Goal: Task Accomplishment & Management: Complete application form

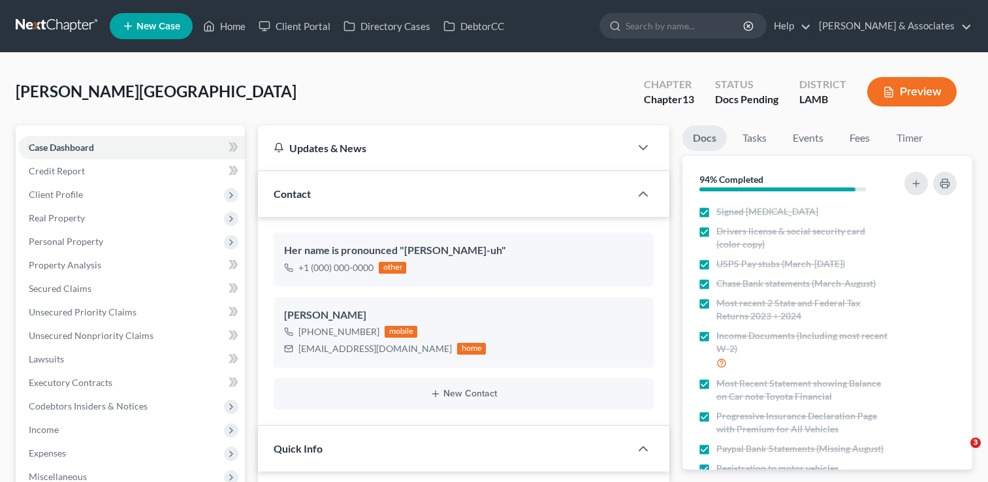
select select "6"
click at [220, 29] on link "Home" at bounding box center [225, 26] width 56 height 24
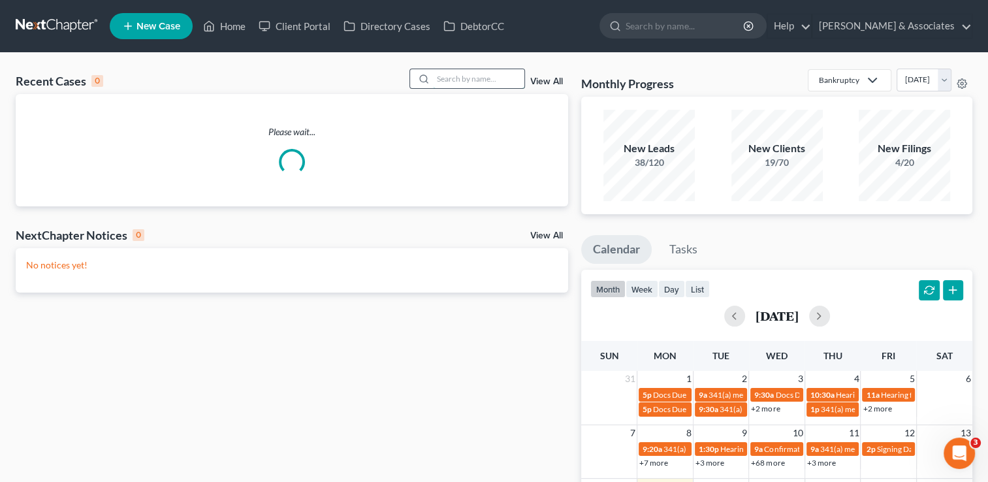
click at [449, 82] on input "search" at bounding box center [478, 78] width 91 height 19
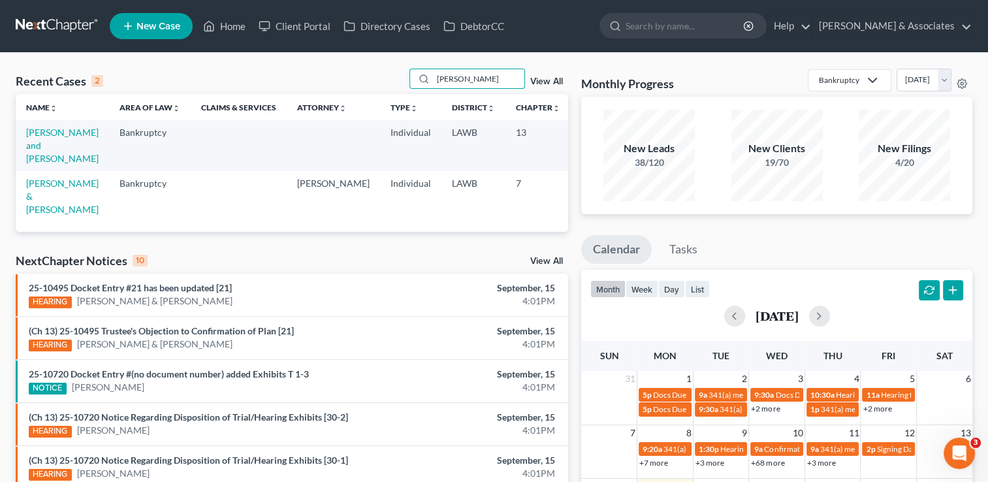
drag, startPoint x: 465, startPoint y: 79, endPoint x: 407, endPoint y: 82, distance: 58.2
click at [407, 82] on div "Recent Cases 2 tabitha View All" at bounding box center [292, 81] width 552 height 25
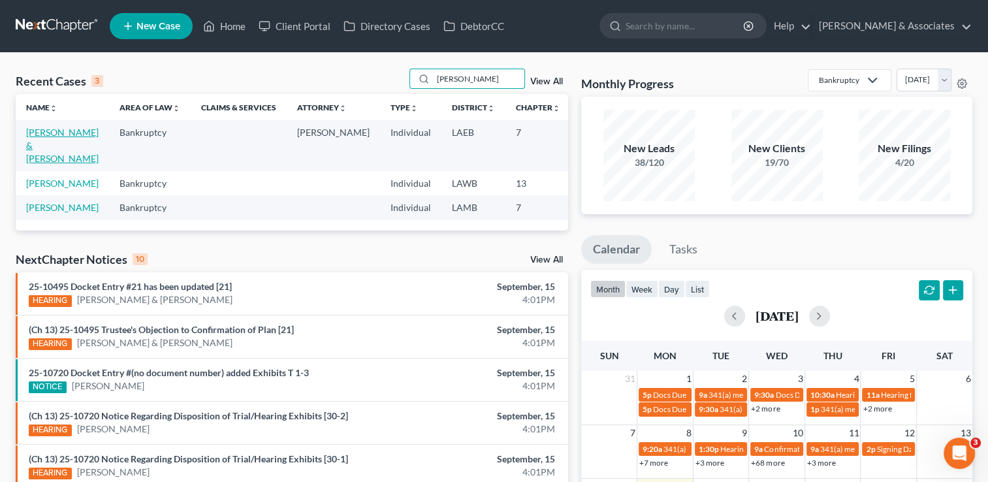
type input "arnold"
click at [42, 150] on link "[PERSON_NAME] & [PERSON_NAME]" at bounding box center [62, 145] width 72 height 37
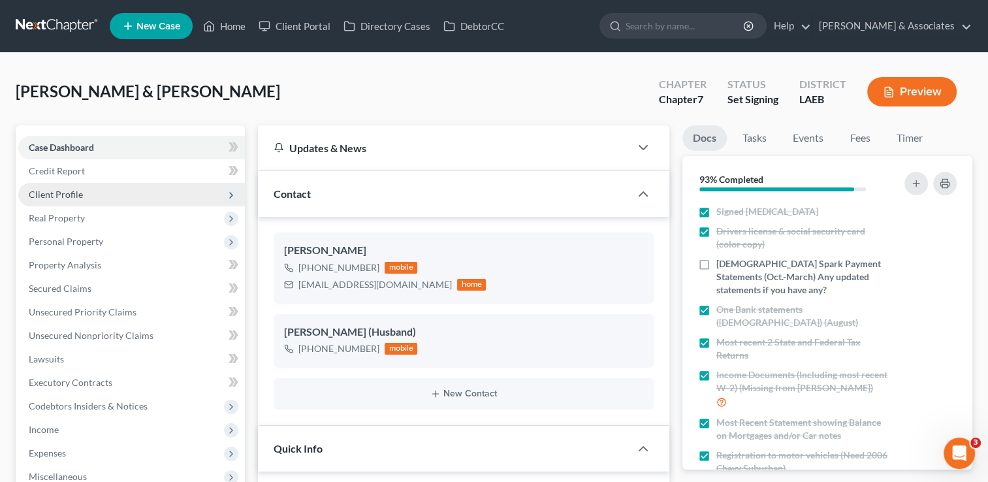
click at [110, 189] on span "Client Profile" at bounding box center [131, 195] width 227 height 24
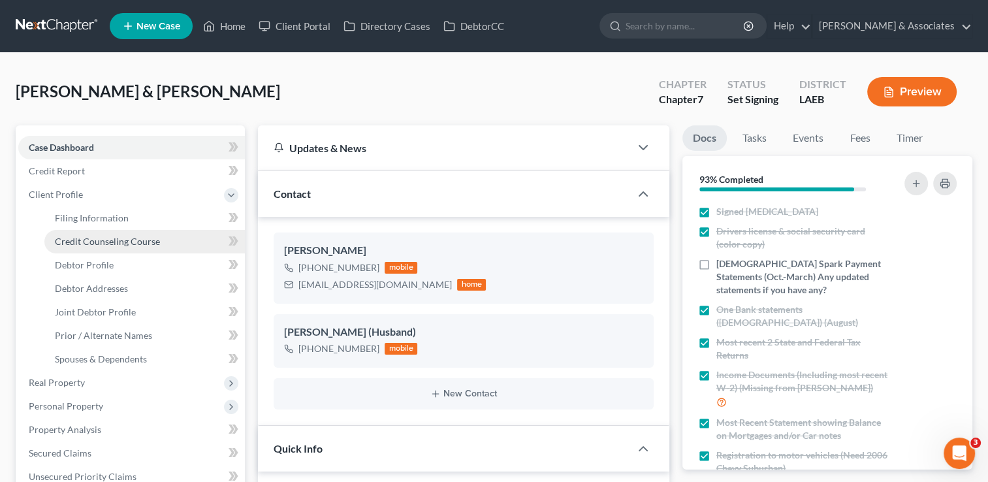
click at [124, 244] on span "Credit Counseling Course" at bounding box center [107, 241] width 105 height 11
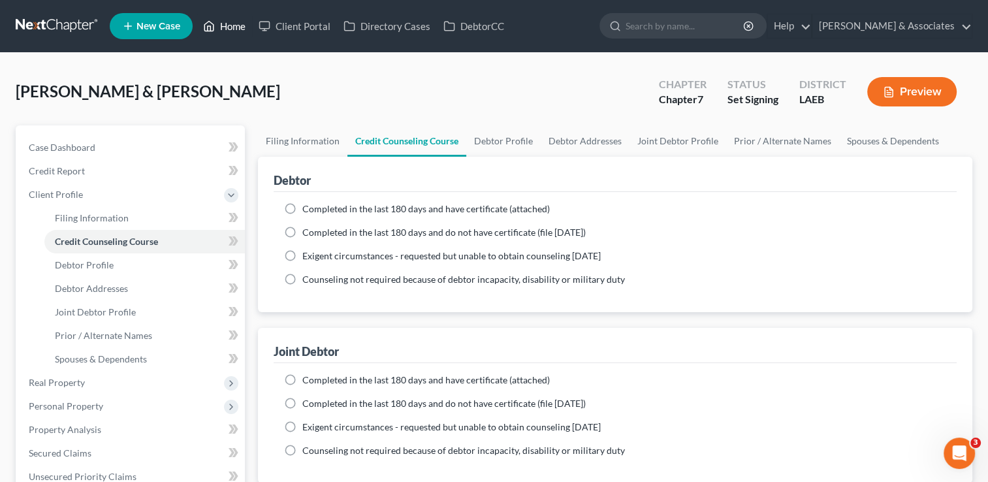
click at [250, 24] on link "Home" at bounding box center [225, 26] width 56 height 24
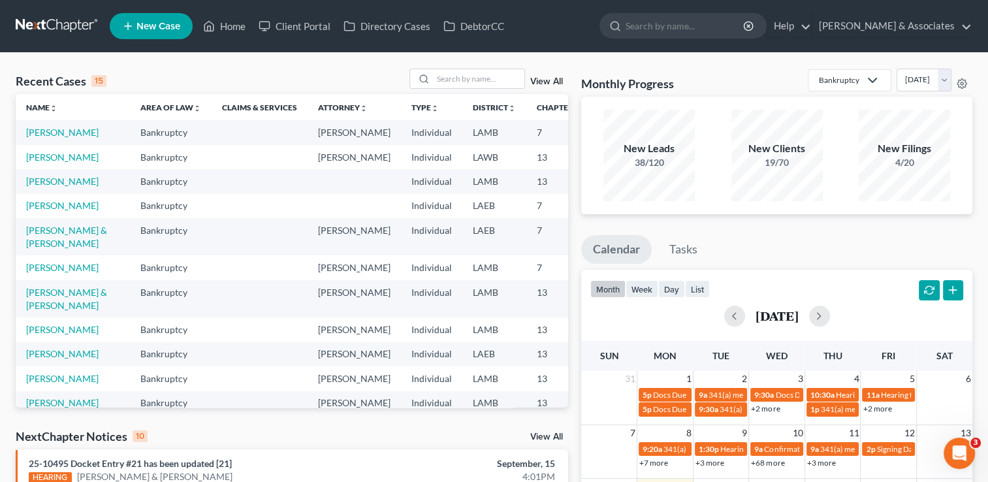
click at [16, 37] on link at bounding box center [58, 26] width 84 height 24
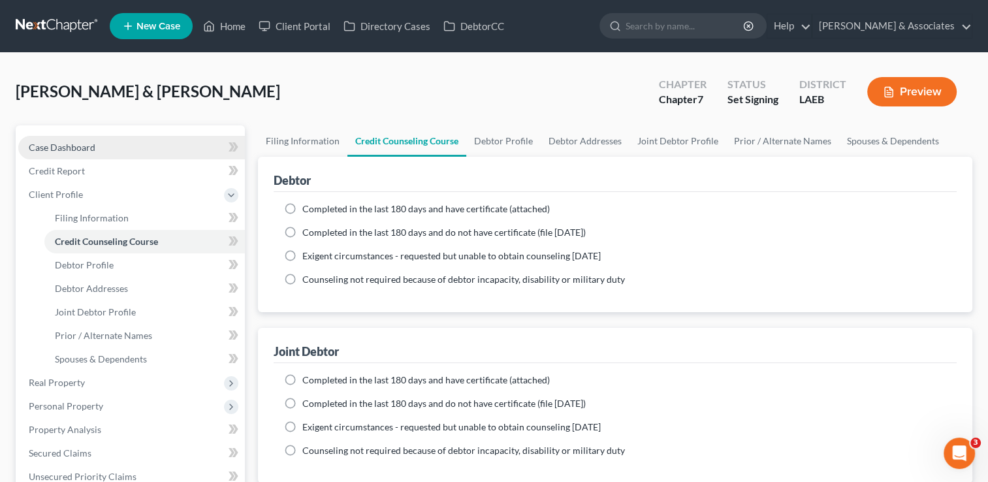
click at [109, 144] on link "Case Dashboard" at bounding box center [131, 148] width 227 height 24
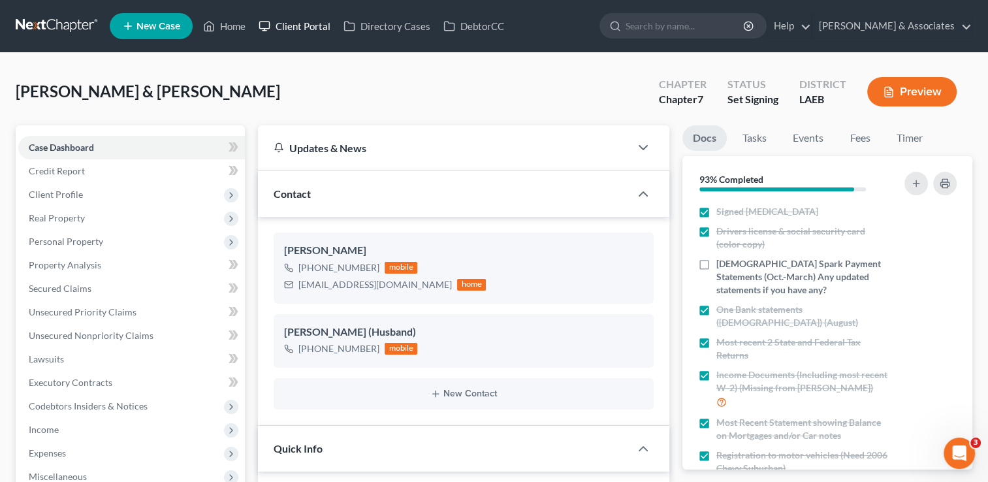
scroll to position [2320, 0]
click at [76, 172] on span "Credit Report" at bounding box center [57, 170] width 56 height 11
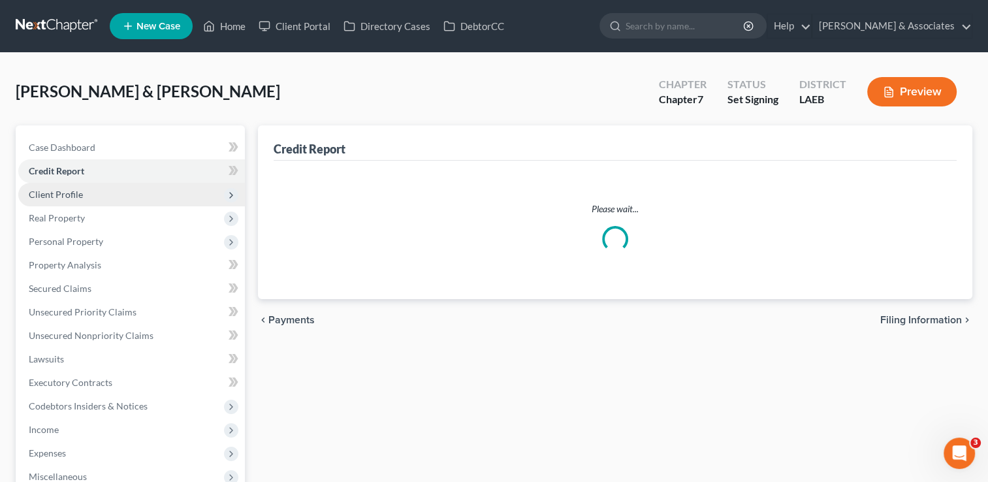
click at [85, 193] on span "Client Profile" at bounding box center [131, 195] width 227 height 24
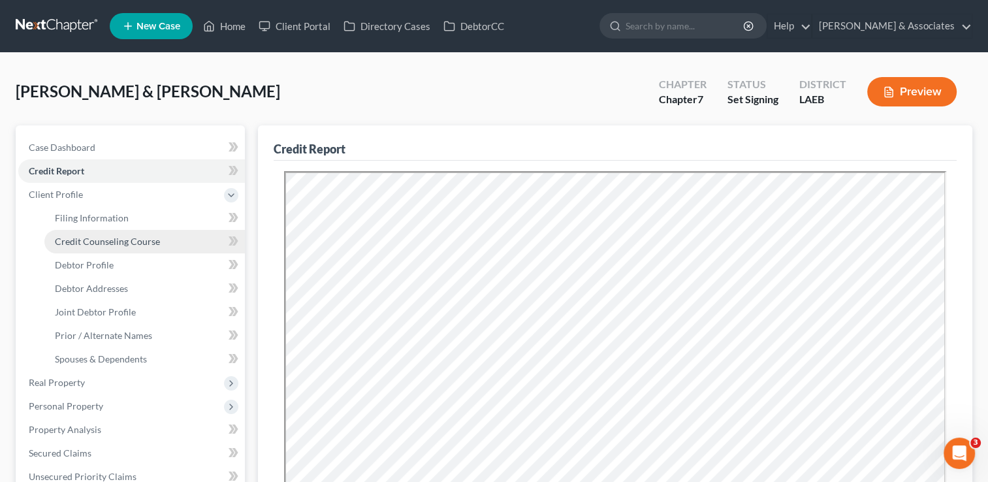
click at [102, 247] on link "Credit Counseling Course" at bounding box center [144, 242] width 200 height 24
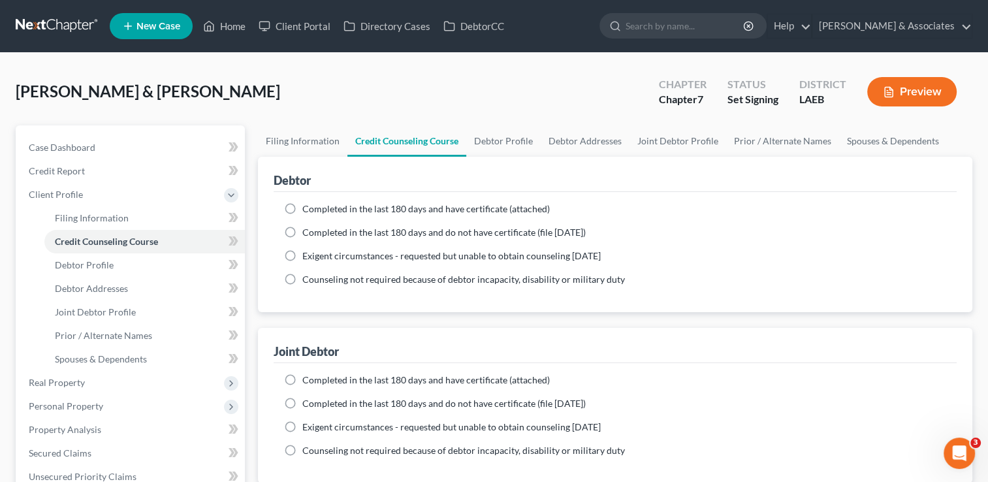
click at [302, 208] on label "Completed in the last 180 days and have certificate (attached)" at bounding box center [425, 208] width 247 height 13
click at [308, 208] on input "Completed in the last 180 days and have certificate (attached)" at bounding box center [312, 206] width 8 height 8
radio input "true"
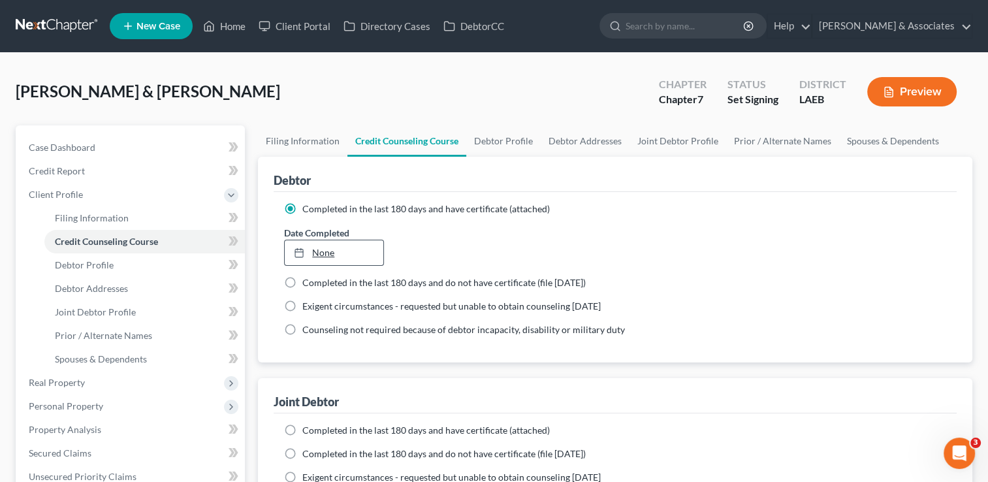
type input "[DATE]"
click at [328, 251] on link "[DATE]" at bounding box center [334, 252] width 98 height 25
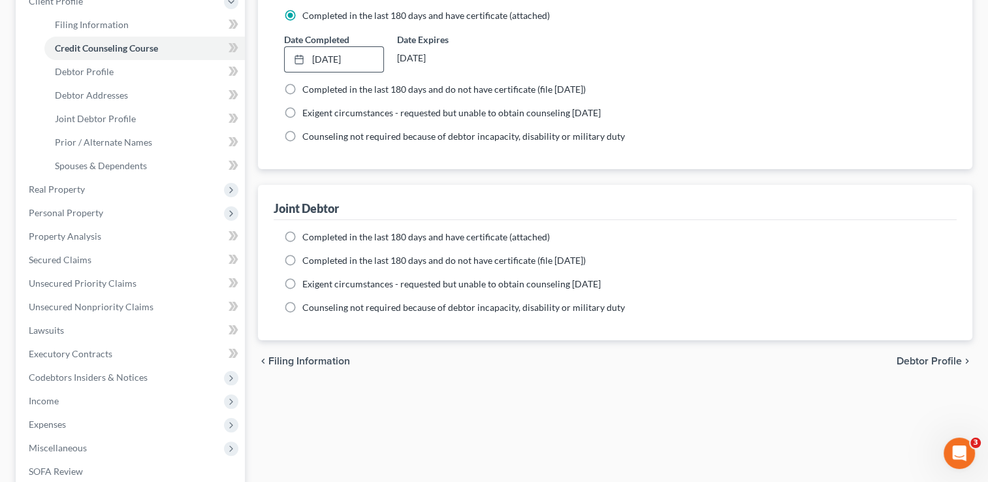
scroll to position [196, 0]
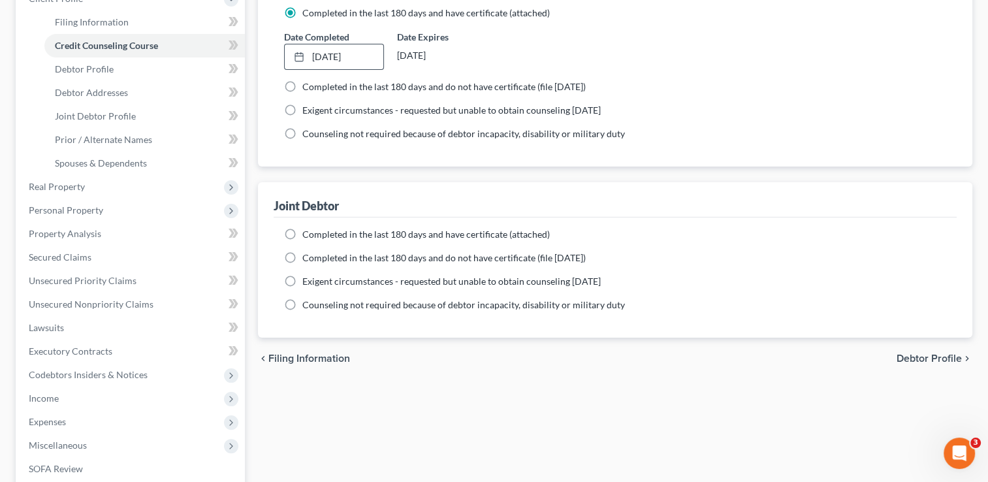
click at [302, 233] on label "Completed in the last 180 days and have certificate (attached)" at bounding box center [425, 234] width 247 height 13
click at [308, 233] on input "Completed in the last 180 days and have certificate (attached)" at bounding box center [312, 232] width 8 height 8
radio input "true"
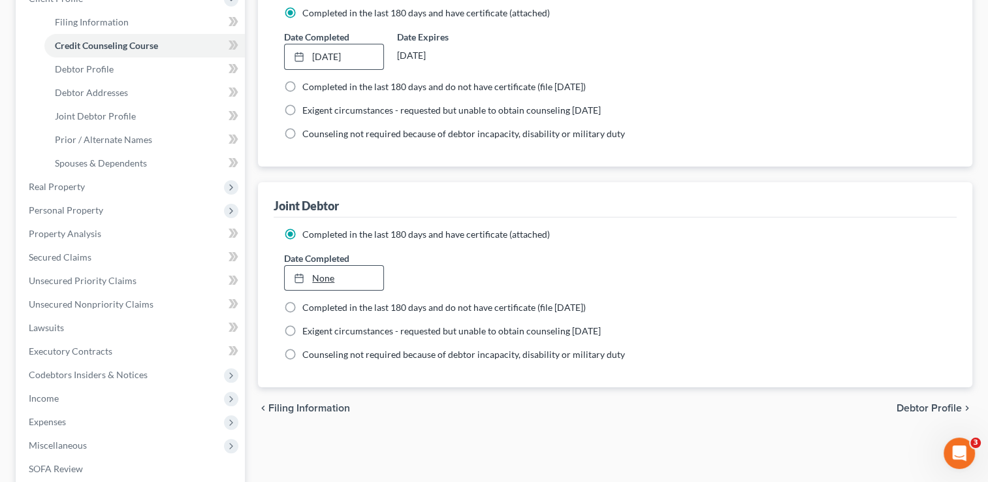
type input "[DATE]"
click at [325, 280] on link "None" at bounding box center [334, 278] width 98 height 25
click at [933, 407] on span "Debtor Profile" at bounding box center [929, 408] width 65 height 10
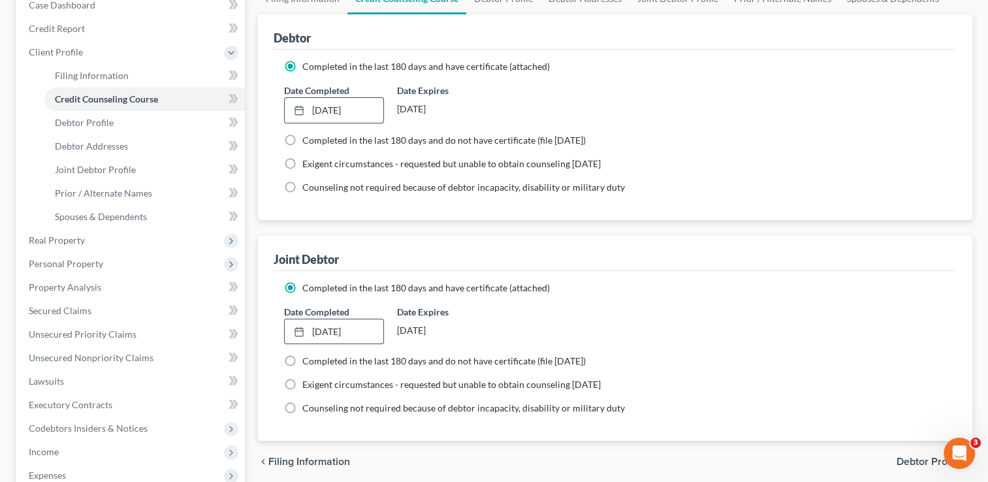
select select "1"
select select "3"
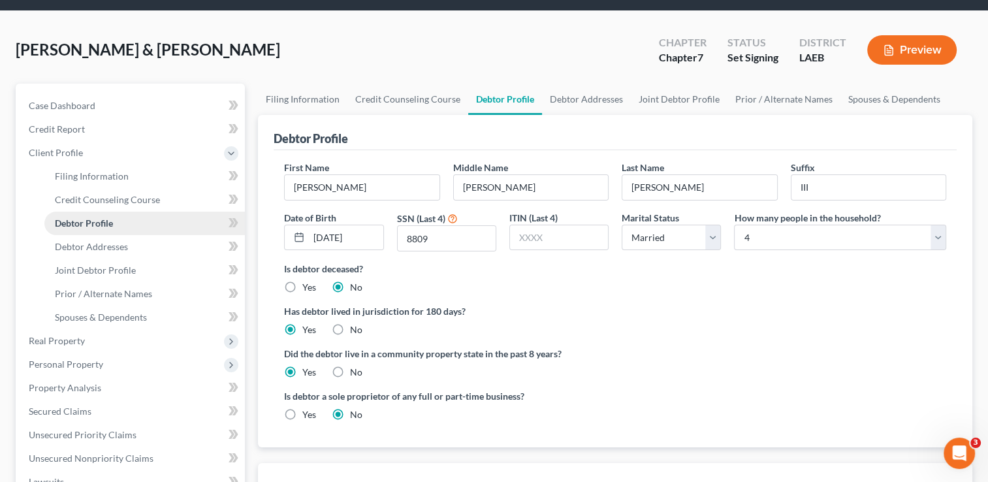
scroll to position [65, 0]
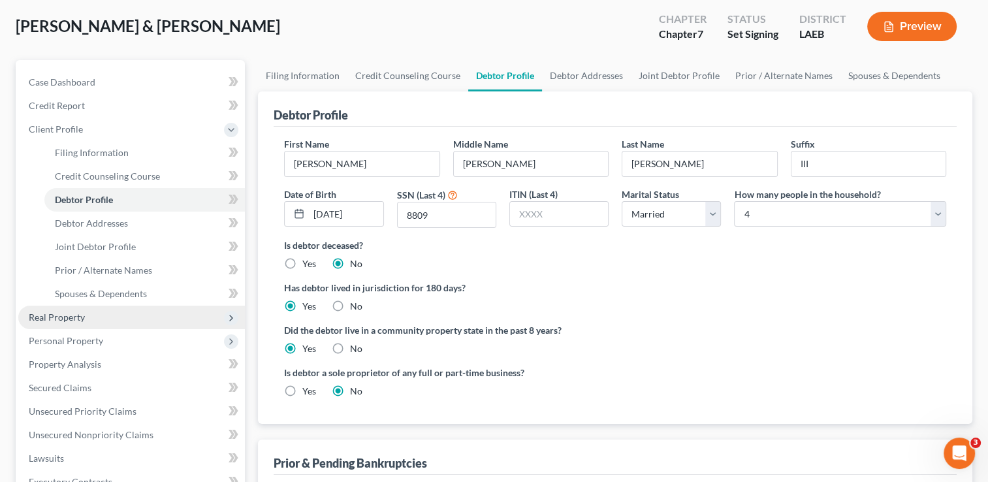
click at [146, 323] on span "Real Property" at bounding box center [131, 318] width 227 height 24
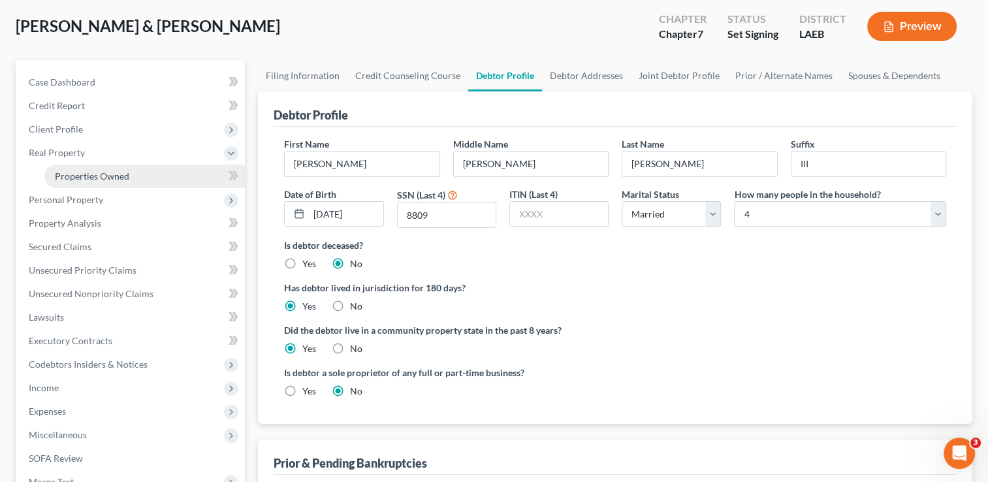
click at [108, 176] on span "Properties Owned" at bounding box center [92, 175] width 74 height 11
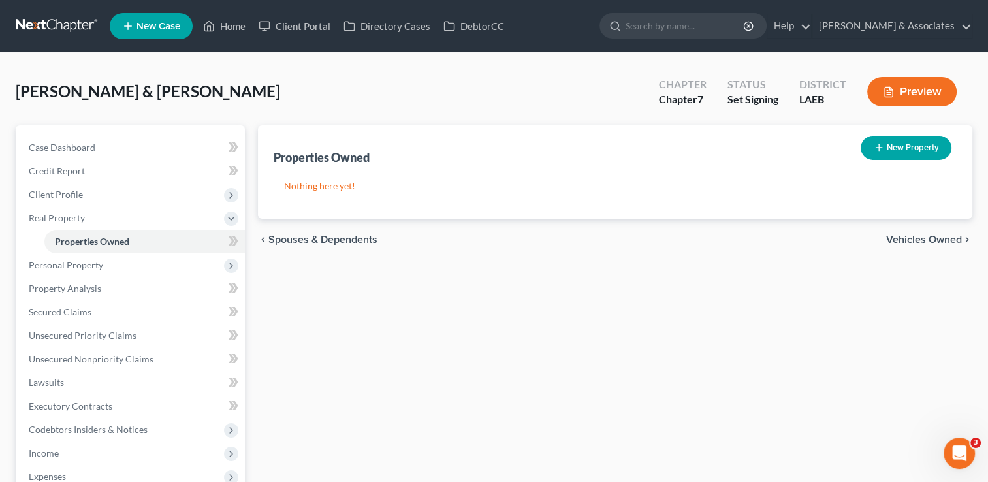
click at [930, 238] on span "Vehicles Owned" at bounding box center [924, 239] width 76 height 10
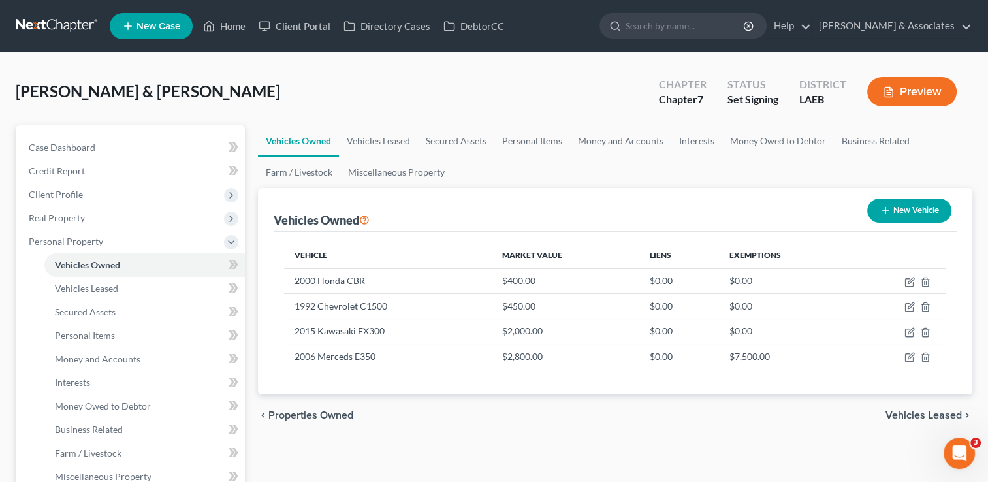
click at [897, 213] on button "New Vehicle" at bounding box center [909, 211] width 84 height 24
select select "0"
select select "2"
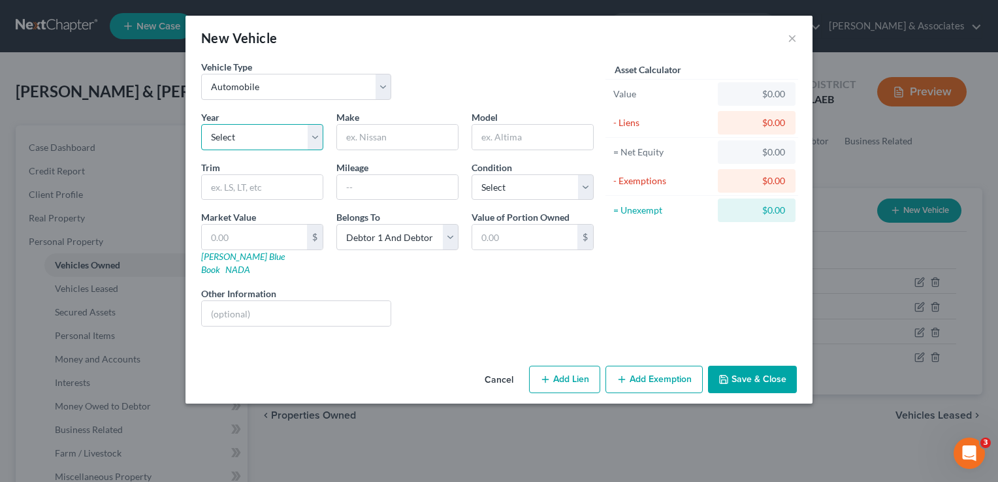
click at [281, 137] on select "Select 2026 2025 2024 2023 2022 2021 2020 2019 2018 2017 2016 2015 2014 2013 20…" at bounding box center [262, 137] width 122 height 26
select select "20"
click at [201, 124] on select "Select 2026 2025 2024 2023 2022 2021 2020 2019 2018 2017 2016 2015 2014 2013 20…" at bounding box center [262, 137] width 122 height 26
click at [392, 135] on input "text" at bounding box center [397, 137] width 121 height 25
click at [361, 142] on input "text" at bounding box center [397, 137] width 121 height 25
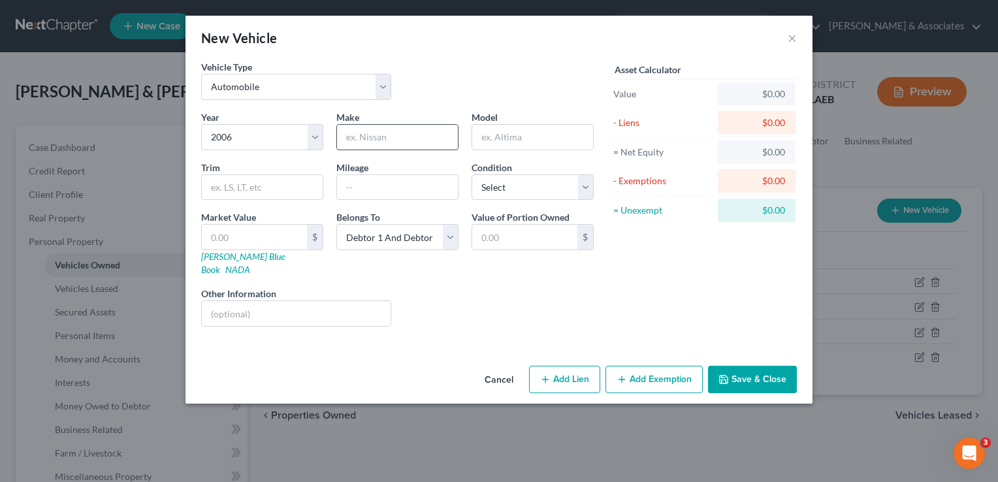
type input "c"
type input "Chevrolet"
type input "Suburban"
click at [385, 182] on input "text" at bounding box center [397, 187] width 121 height 25
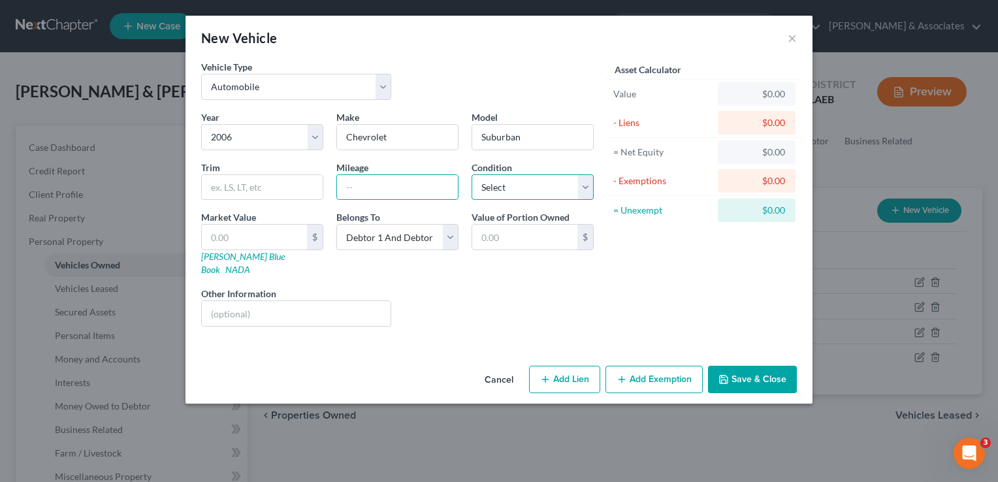
click at [587, 193] on select "Select Excellent Very Good Good Fair Poor" at bounding box center [532, 187] width 122 height 26
click at [471, 174] on select "Select Excellent Very Good Good Fair Poor" at bounding box center [532, 187] width 122 height 26
click at [402, 187] on input "text" at bounding box center [397, 187] width 121 height 25
select select "4"
click at [285, 242] on input "text" at bounding box center [254, 237] width 105 height 25
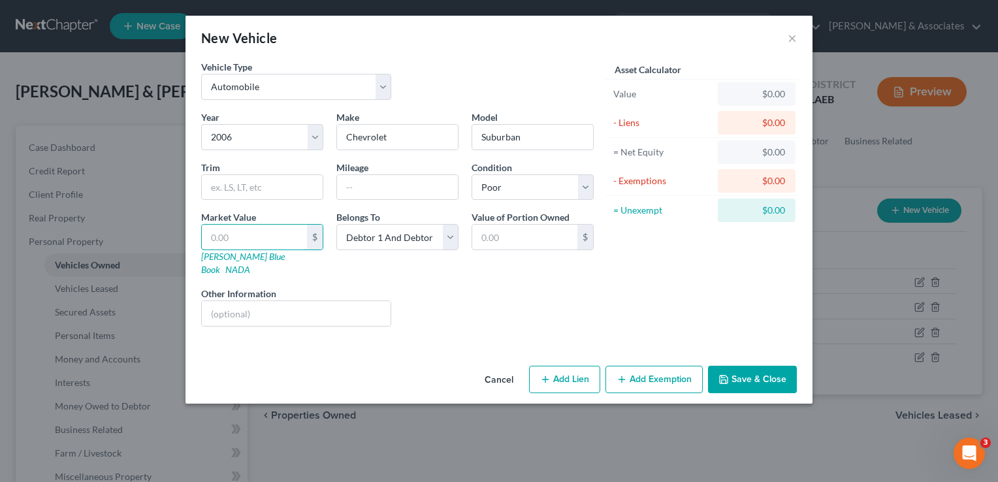
type input "4"
type input "4.00"
type input "5"
type input "5.00"
type input "50"
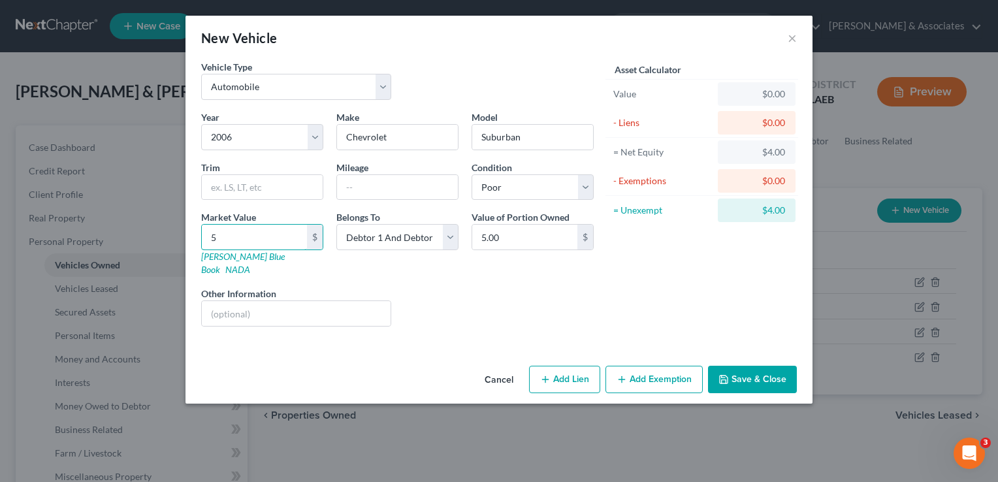
type input "50.00"
type input "500"
type input "500.00"
click at [784, 375] on button "Save & Close" at bounding box center [752, 379] width 89 height 27
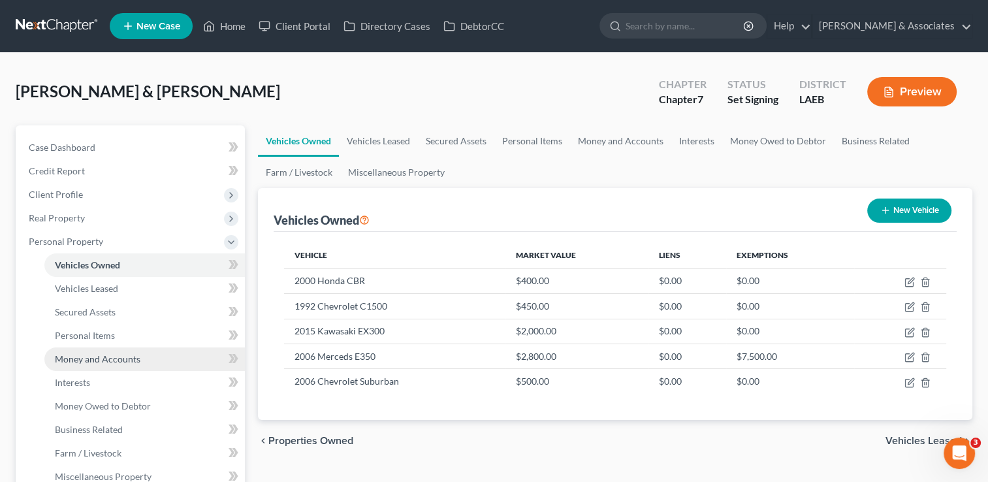
click at [98, 357] on span "Money and Accounts" at bounding box center [98, 358] width 86 height 11
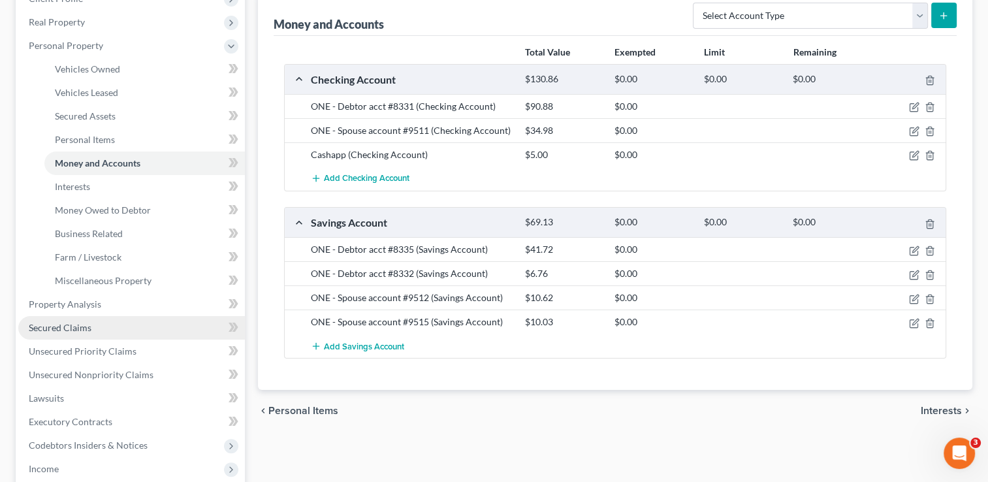
scroll to position [261, 0]
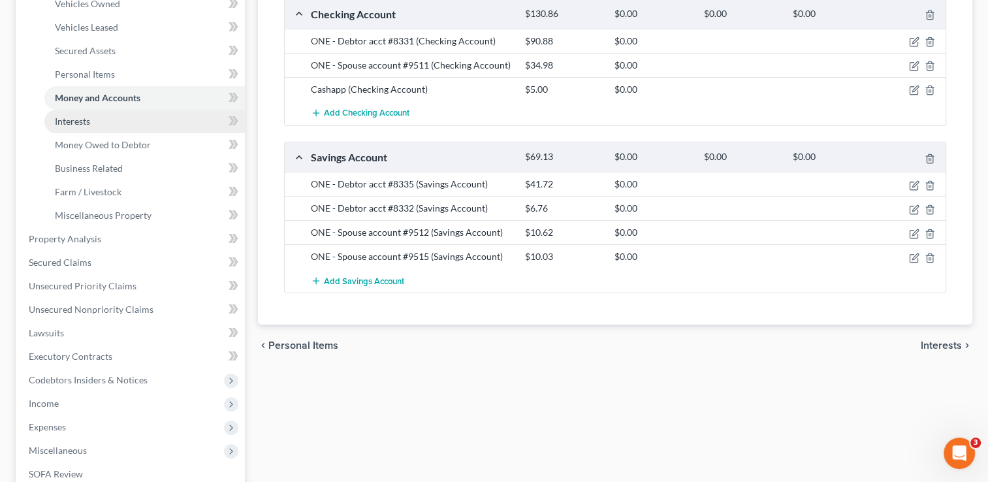
click at [124, 127] on link "Interests" at bounding box center [144, 122] width 200 height 24
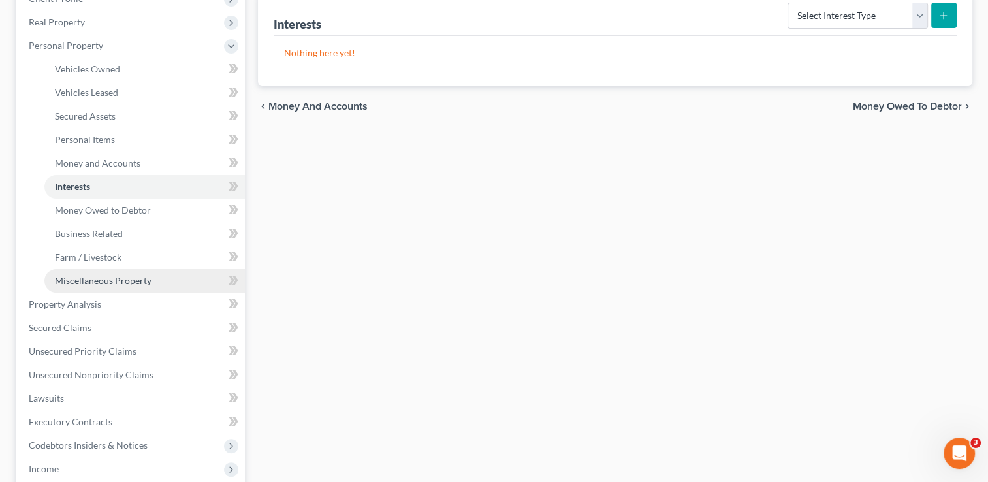
click at [123, 285] on span "Miscellaneous Property" at bounding box center [103, 280] width 97 height 11
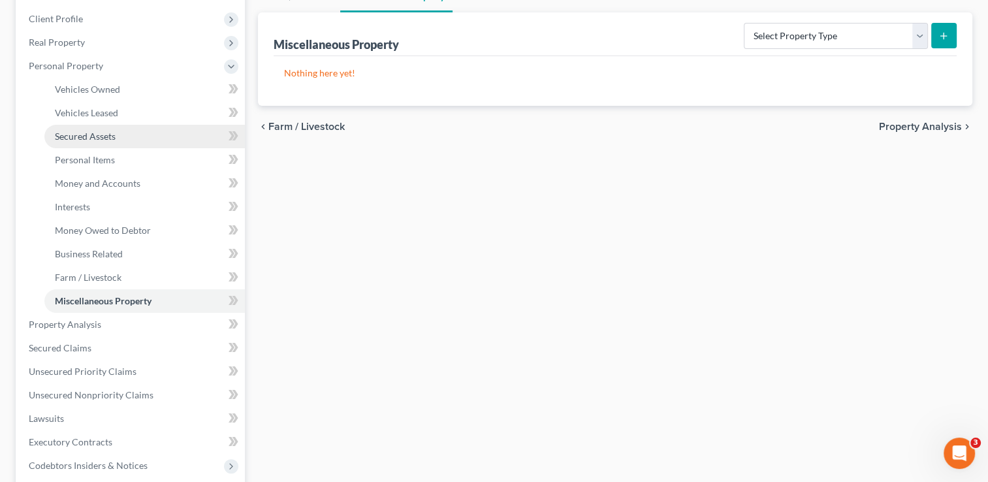
scroll to position [196, 0]
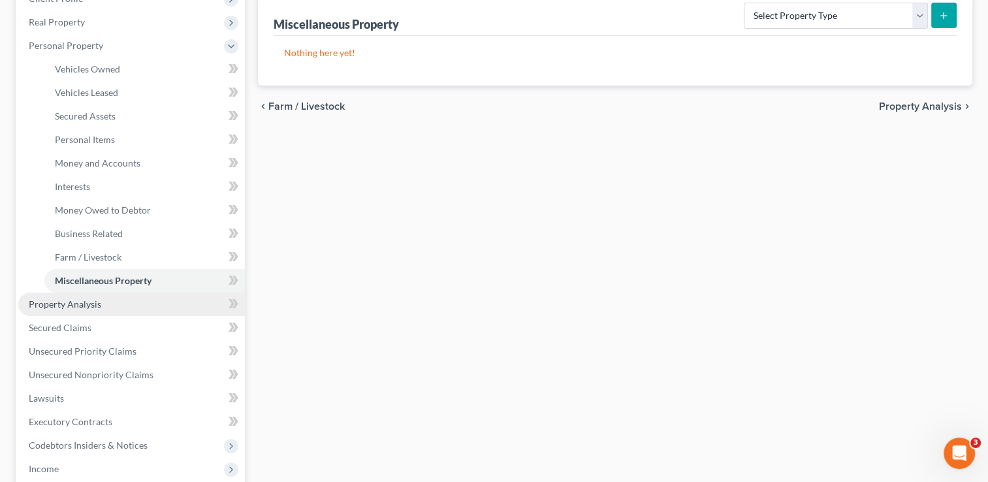
click at [116, 307] on link "Property Analysis" at bounding box center [131, 305] width 227 height 24
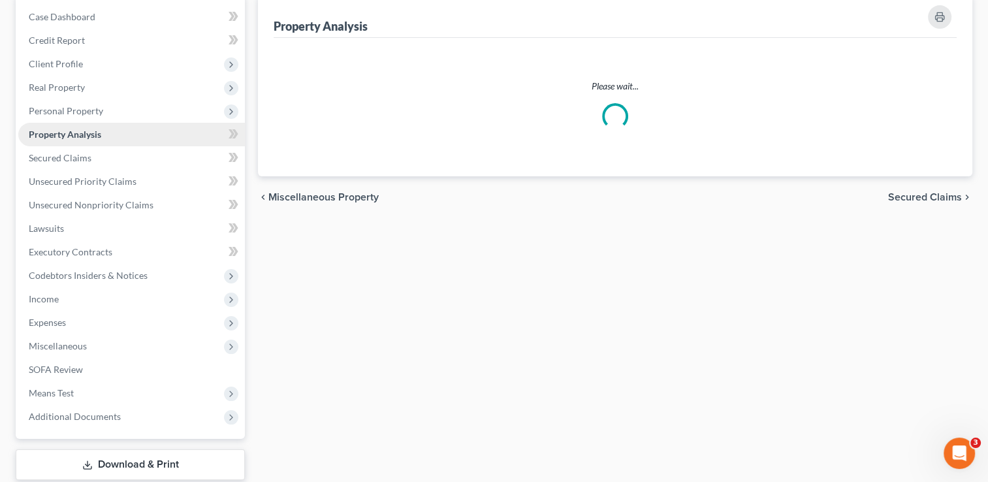
scroll to position [196, 0]
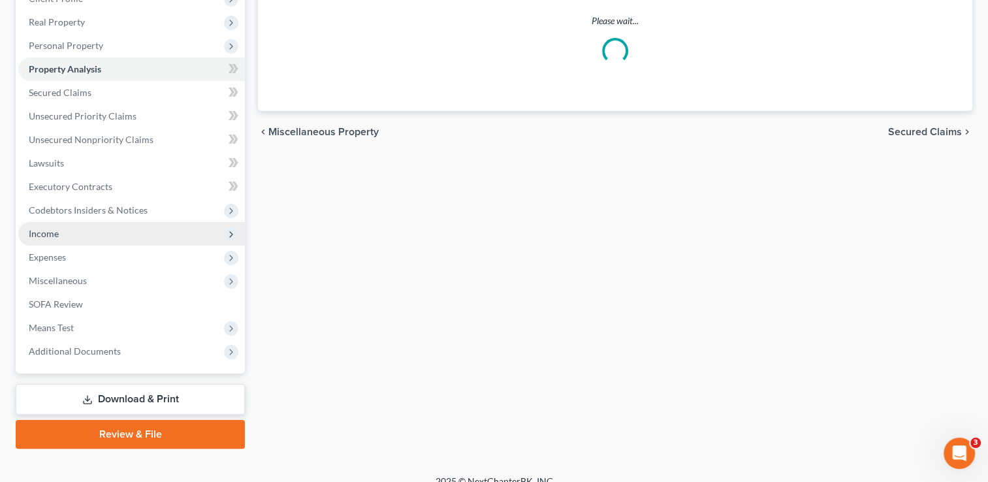
click at [91, 231] on span "Income" at bounding box center [131, 234] width 227 height 24
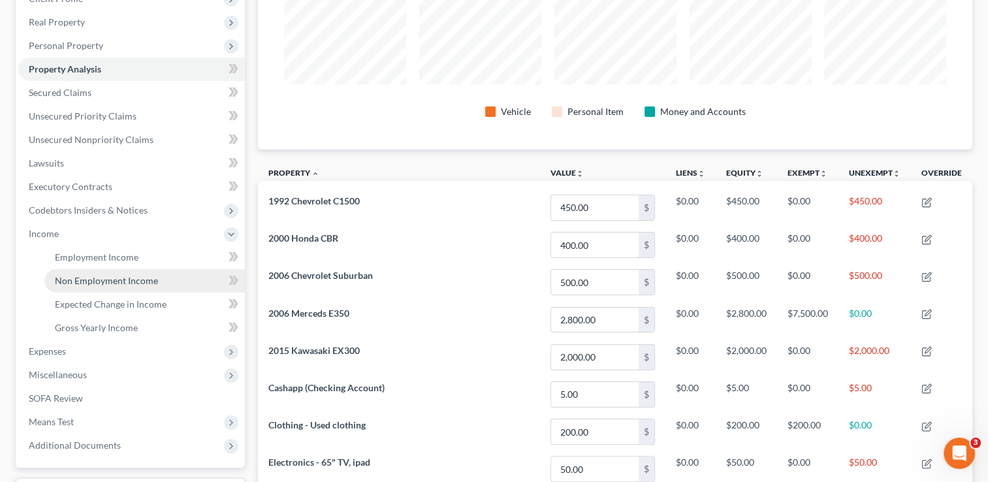
scroll to position [219, 714]
click at [138, 285] on span "Non Employment Income" at bounding box center [106, 280] width 103 height 11
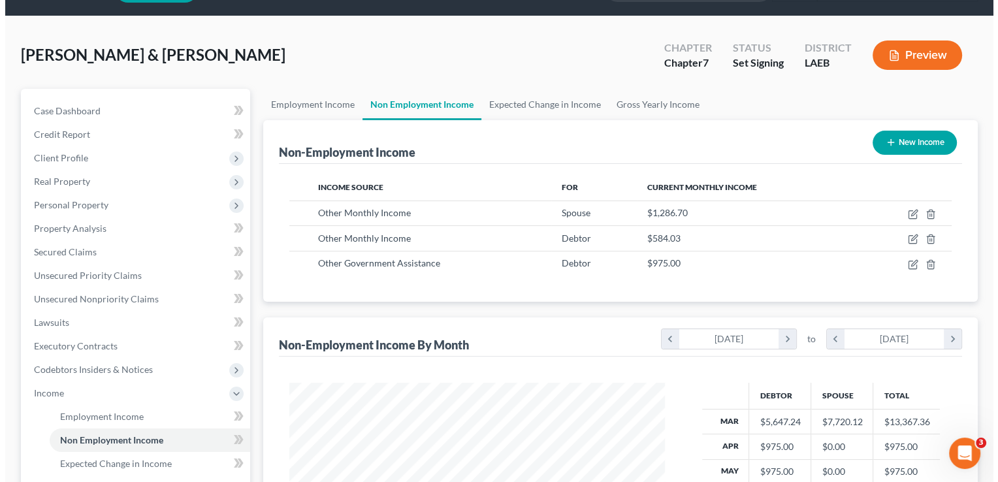
scroll to position [131, 0]
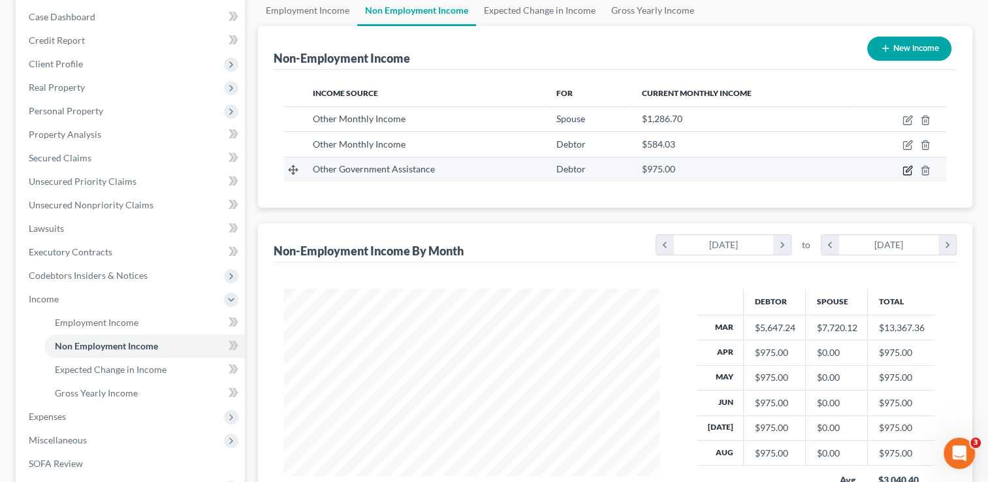
click at [908, 167] on icon "button" at bounding box center [909, 169] width 6 height 6
select select "5"
select select "0"
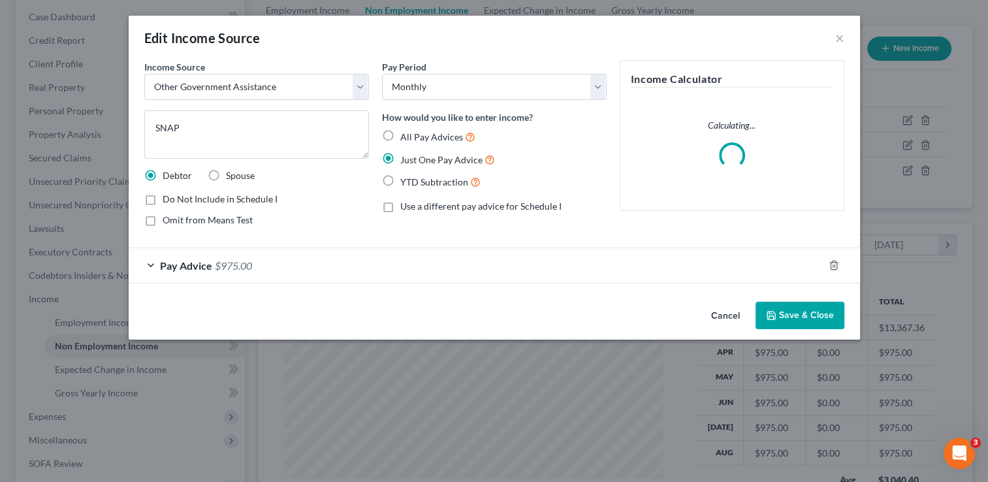
scroll to position [232, 405]
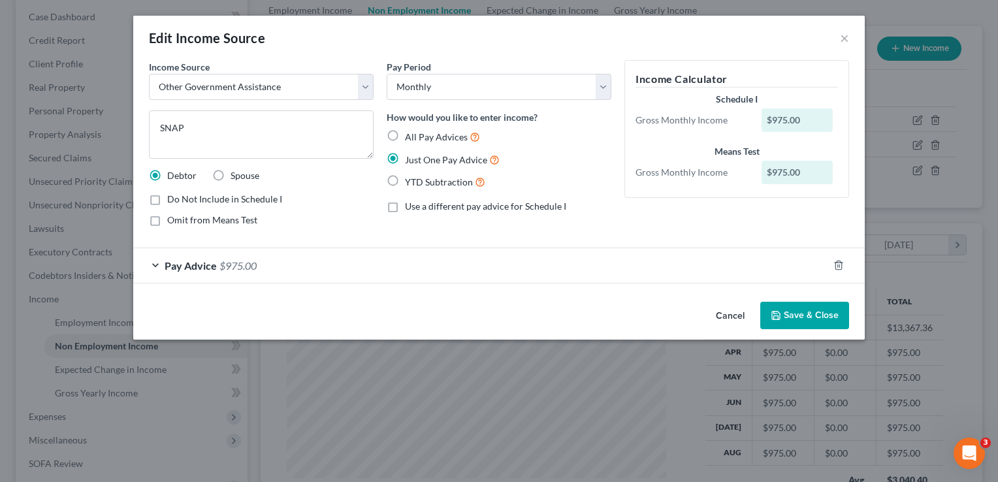
click at [151, 265] on div "Pay Advice $975.00" at bounding box center [480, 265] width 695 height 35
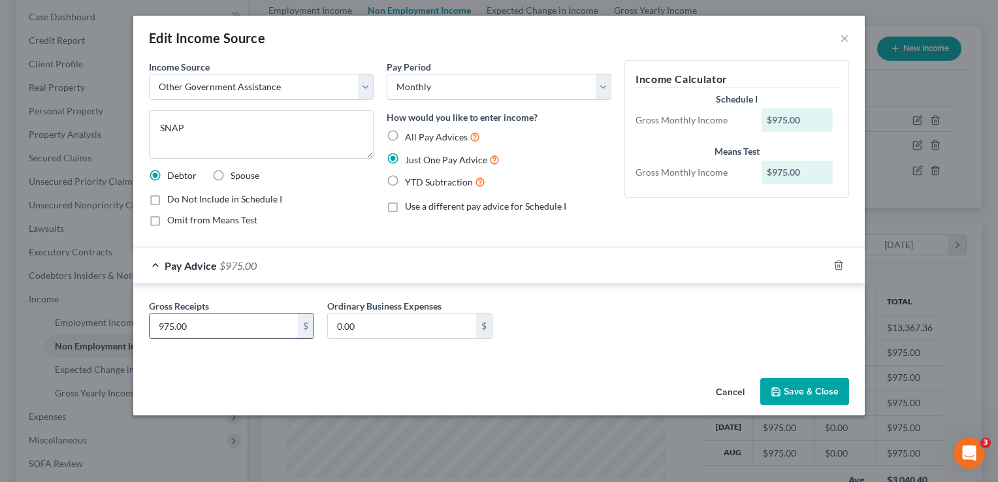
click at [212, 323] on input "975.00" at bounding box center [224, 325] width 148 height 25
type input "857.00"
click at [836, 385] on button "Save & Close" at bounding box center [804, 391] width 89 height 27
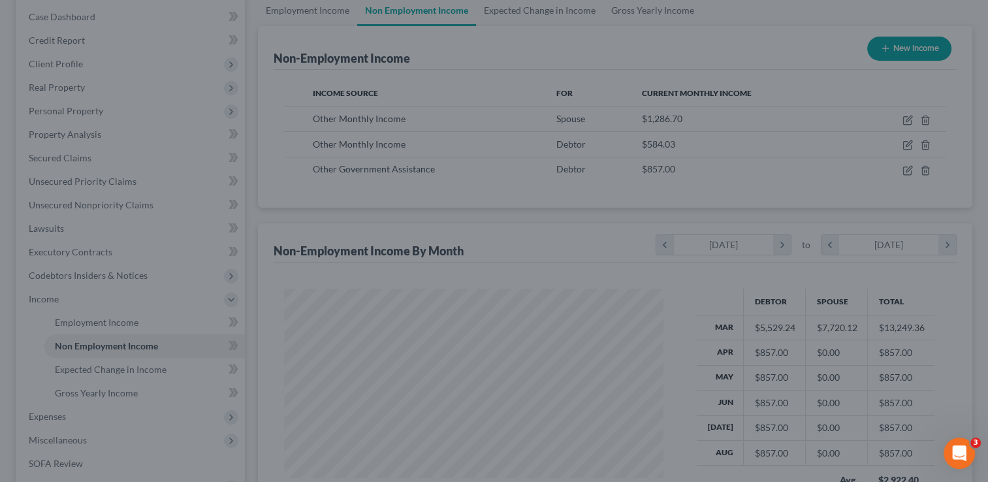
scroll to position [652795, 652626]
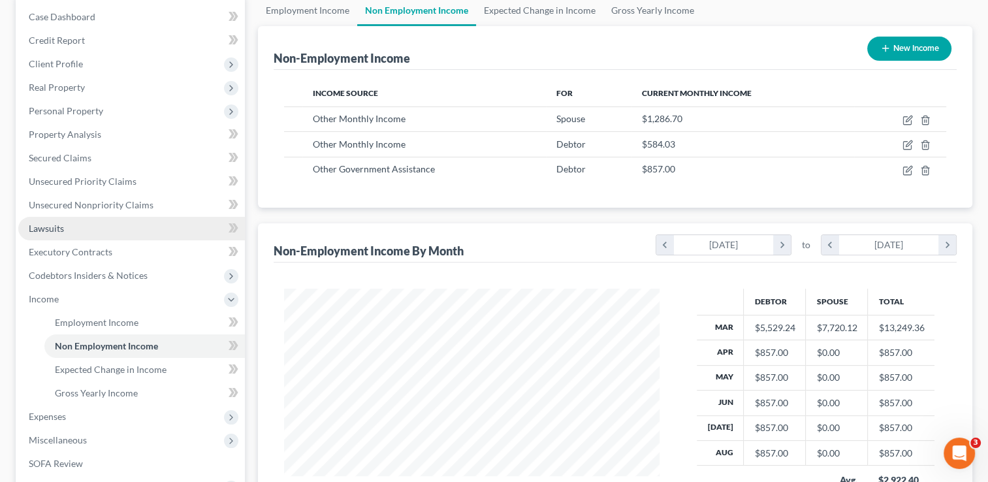
click at [89, 229] on link "Lawsuits" at bounding box center [131, 229] width 227 height 24
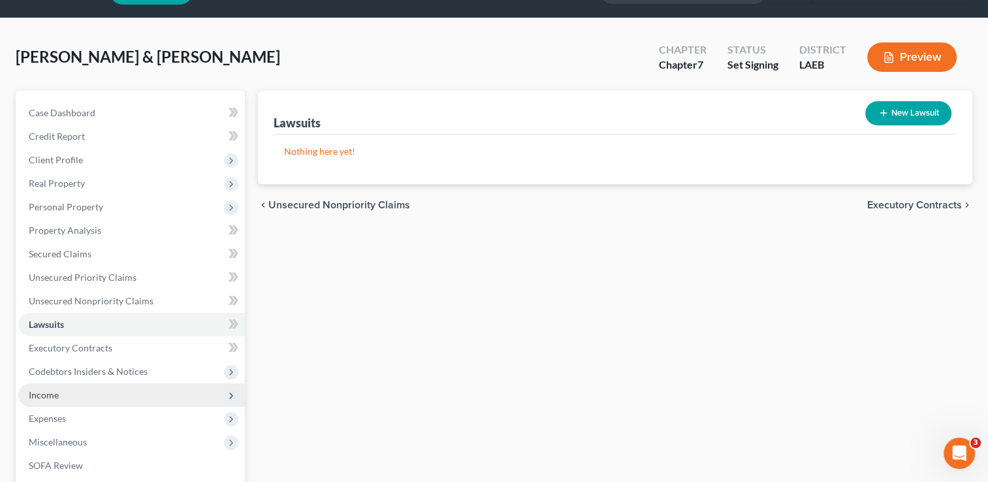
scroll to position [65, 0]
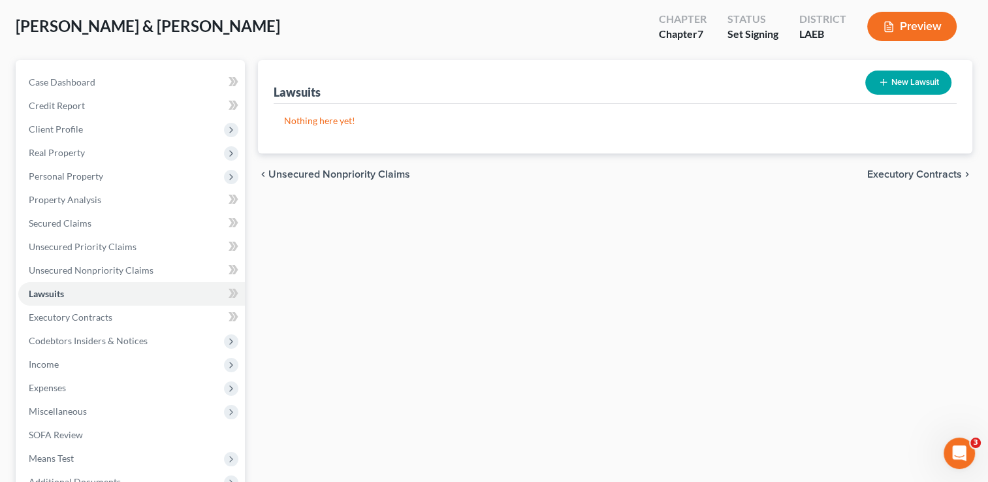
click at [895, 88] on button "New Lawsuit" at bounding box center [908, 83] width 86 height 24
select select "0"
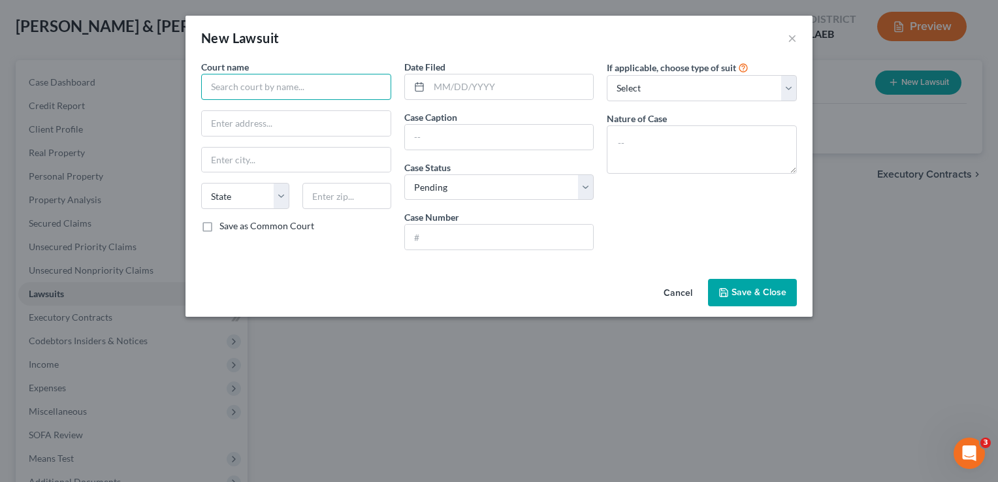
click at [255, 90] on input "text" at bounding box center [296, 87] width 190 height 26
click at [239, 81] on input "text" at bounding box center [296, 87] width 190 height 26
click at [247, 86] on input "text" at bounding box center [296, 87] width 190 height 26
click at [791, 41] on button "×" at bounding box center [792, 38] width 9 height 16
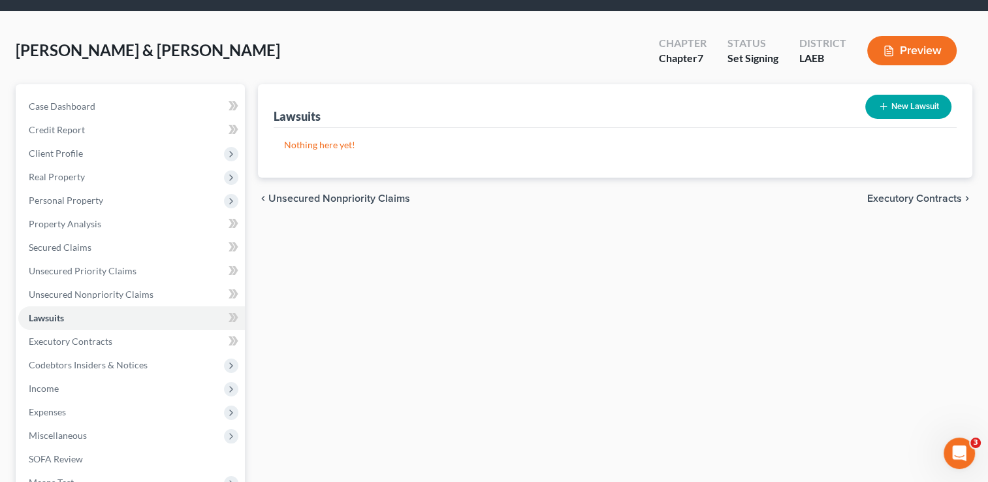
scroll to position [0, 0]
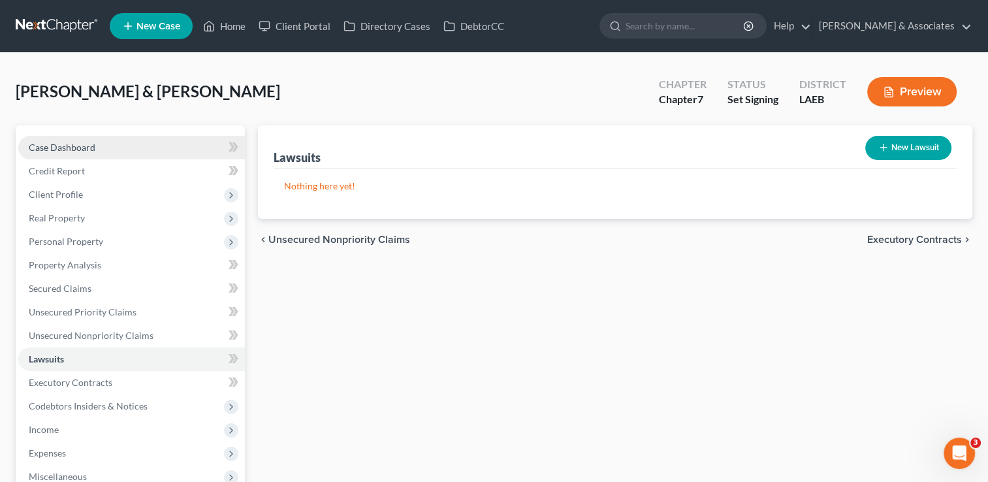
click at [101, 142] on link "Case Dashboard" at bounding box center [131, 148] width 227 height 24
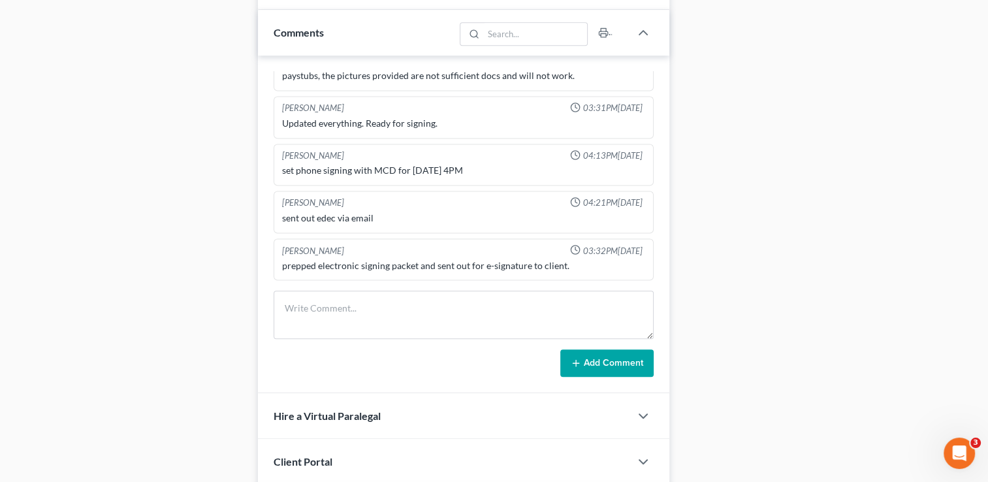
scroll to position [660, 0]
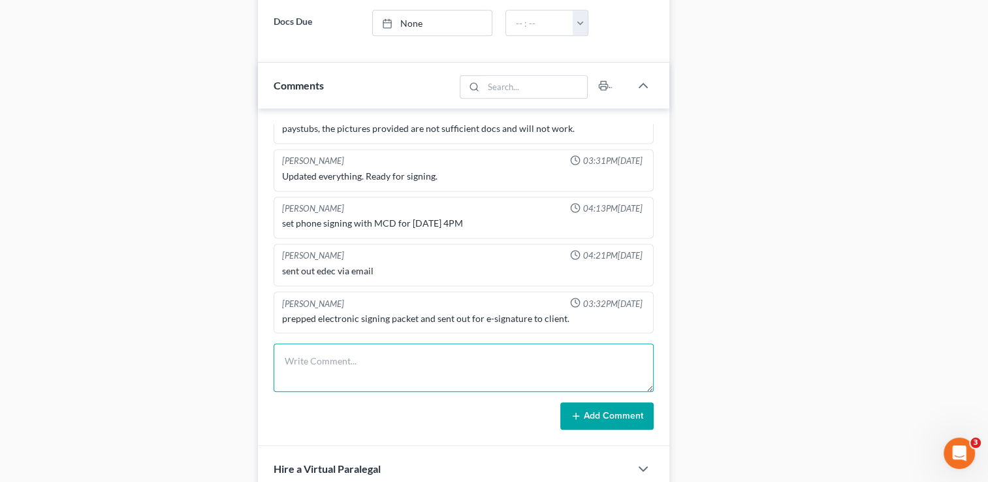
click at [365, 364] on textarea at bounding box center [464, 367] width 380 height 48
type textarea "w"
type textarea "Went over signing docs with clients. Only thing to be added is the lawsuits (PI…"
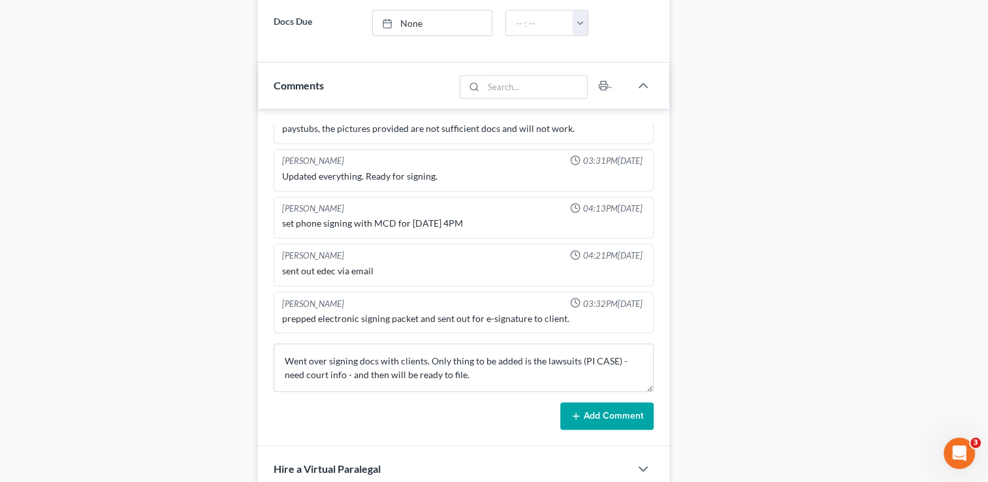
click at [606, 406] on button "Add Comment" at bounding box center [606, 415] width 93 height 27
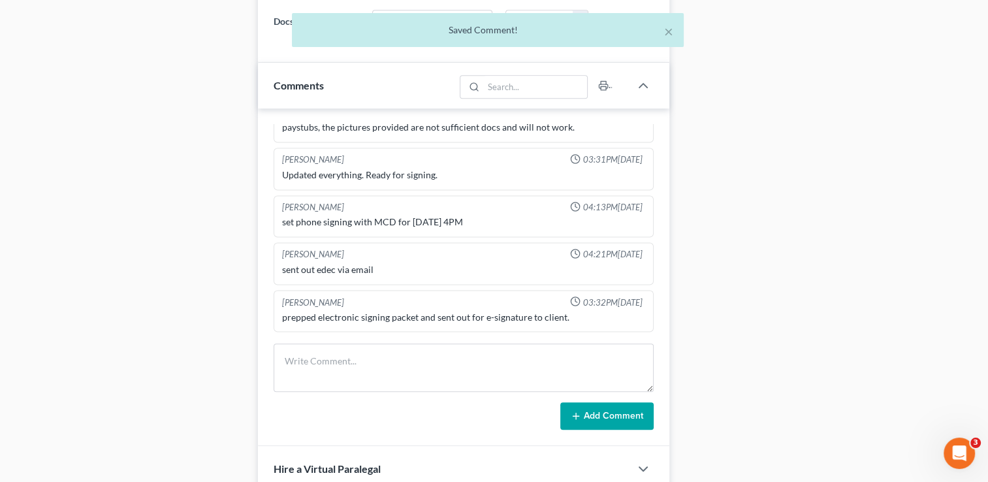
scroll to position [2381, 0]
